Goal: Transaction & Acquisition: Purchase product/service

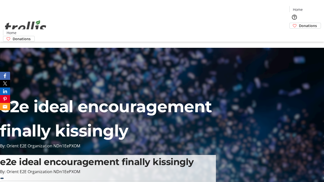
click at [299, 23] on span "Donations" at bounding box center [308, 25] width 18 height 5
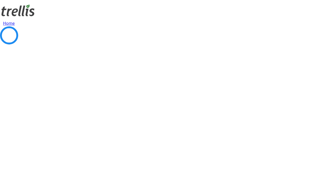
select select "CA"
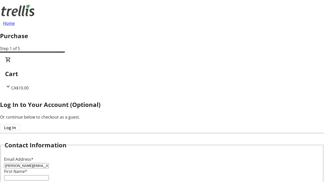
type input "[PERSON_NAME][EMAIL_ADDRESS][DOMAIN_NAME]"
type input "[PERSON_NAME]"
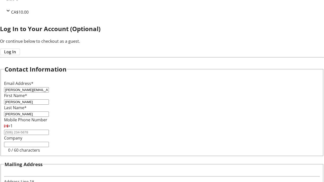
type input "[STREET_ADDRESS][PERSON_NAME]"
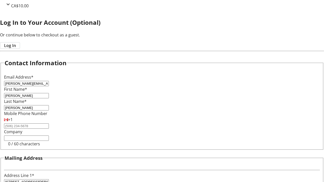
type input "Kelowna"
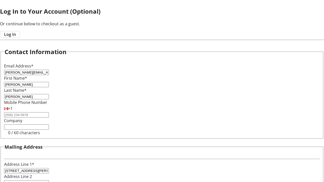
select select "BC"
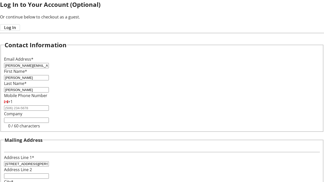
type input "Kelowna"
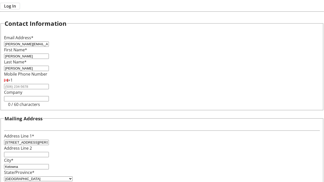
type input "V1Y 0C2"
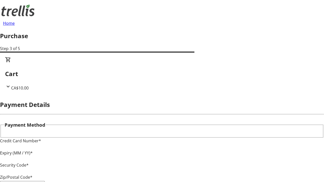
type input "V1Y 0C2"
